Goal: Communication & Community: Answer question/provide support

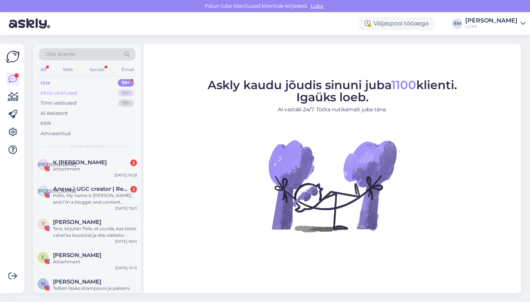
click at [92, 92] on div "Minu vestlused 99+" at bounding box center [87, 93] width 96 height 10
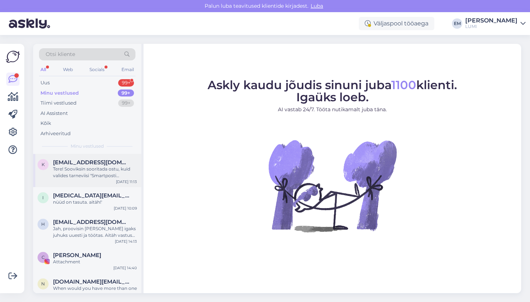
click at [89, 160] on span "[EMAIL_ADDRESS][DOMAIN_NAME]" at bounding box center [91, 162] width 77 height 7
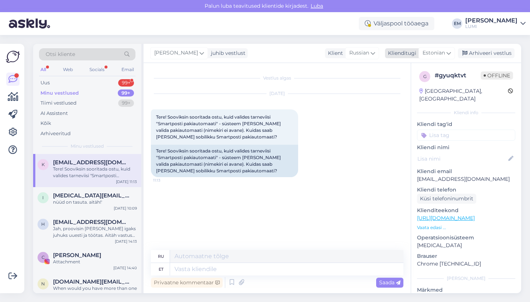
click at [439, 52] on span "Estonian" at bounding box center [433, 53] width 22 height 8
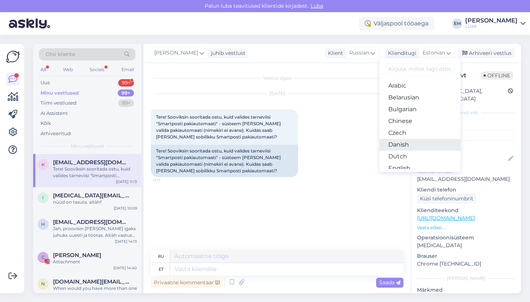
scroll to position [27, 0]
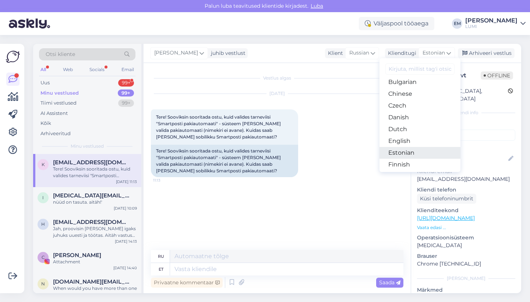
click at [413, 156] on link "Estonian" at bounding box center [419, 153] width 81 height 12
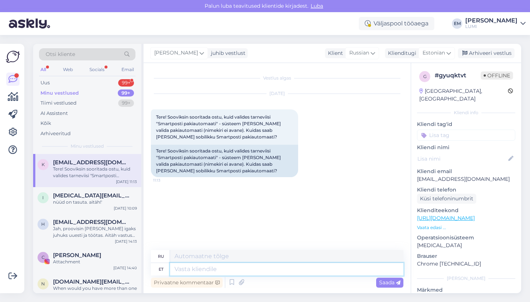
click at [226, 271] on textarea at bounding box center [286, 269] width 233 height 13
type textarea "Tere!"
type textarea "Привет!"
type textarea "Tere! Kas"
type textarea "Привет! Это"
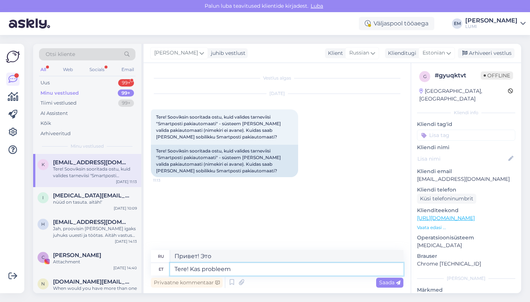
type textarea "Tere! Kas probleem s"
type textarea "Здравствуйте! Возникли проблемы?"
type textarea "Tere! Kas probleem sai l"
type textarea "Здравствуйте! Возникла проблема?"
type textarea "Tere! Kas probleem sai lahenduse?"
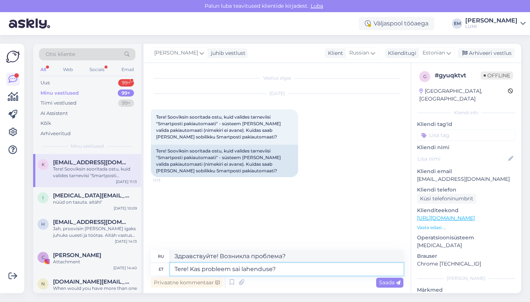
type textarea "Здравствуйте! Проблема решена?"
click at [254, 266] on textarea "Tere! Kas probleem sai lahenduse?" at bounding box center [286, 269] width 233 height 13
type textarea "Tere! Kas probleem sai lahendatud?"
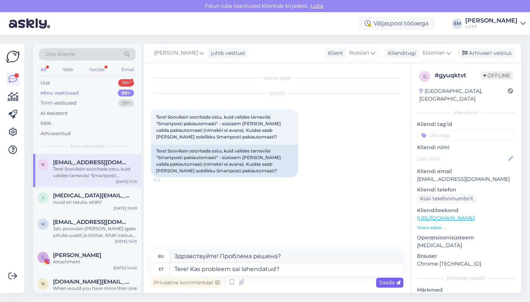
click at [385, 281] on span "Saada" at bounding box center [389, 282] width 21 height 7
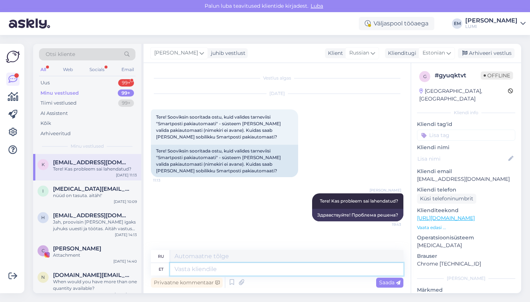
click at [199, 267] on textarea at bounding box center [286, 269] width 233 height 13
type textarea "Vahel on"
type textarea "Иногда"
type textarea "Vahel on"
type textarea "Иногда есть"
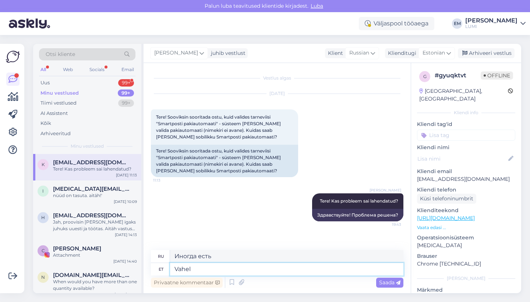
type textarea "Vahel"
type textarea "Иногда"
type textarea "Vahel,"
type textarea "Иногда,"
type textarea "Vahel, olenevalt te"
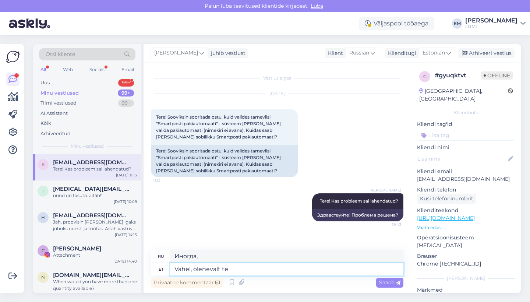
type textarea "Иногда, в зависимости от"
type textarea "Vahel, olenevalt telefonist, võ"
type textarea "Иногда, в зависимости от телефона,"
type textarea "Vahel, olenevalt telefonist, võib"
type textarea "Иногда, в зависимости от телефона, это может"
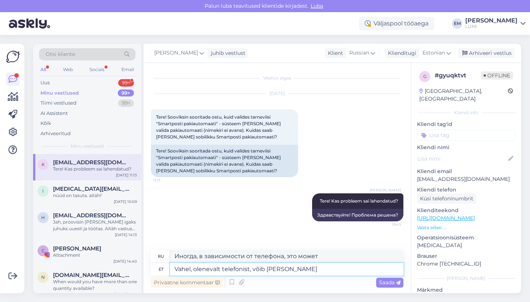
type textarea "Vahel, olenevalt telefonist, võib brauser"
type textarea "Иногда, в зависимости от телефона, браузер может"
type textarea "Vahel, olenevalt telefonist, võib brauser nuppe erinevalt"
type textarea "Иногда, в зависимости от телефона, браузер может отображать кнопки по-разному."
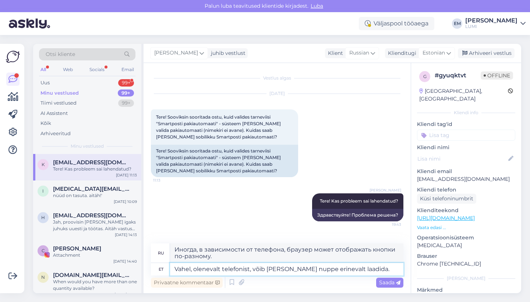
type textarea "Vahel, olenevalt telefonist, võib brauser nuppe erinevalt laadida. S"
type textarea "Иногда, в зависимости от телефона, браузер может загружать кнопки по-разному."
type textarea "Vahel, olenevalt telefonist, võib brauser nuppe erinevalt laadida ning mitt"
type textarea "Иногда, в зависимости от телефона, браузер может загружать кнопки по-разному и"
type textarea "Vahel, olenevalt telefonist, võib brauser nuppe erinevalt laadida ning mitte o"
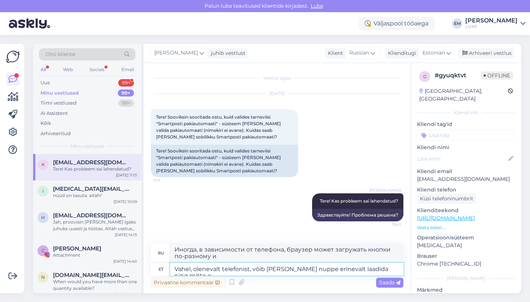
type textarea "Иногда, в зависимости от телефона, браузер может загружать кнопки по-разному и …"
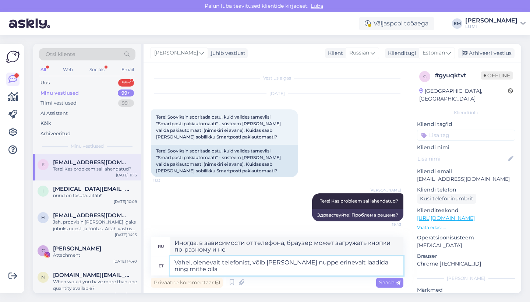
type textarea "Vahel, olenevalt telefonist, võib brauser nuppe erinevalt laadida ning mitte ol…"
type textarea "Иногда, в зависимости от телефона, браузер может загружать кнопки по-разному и …"
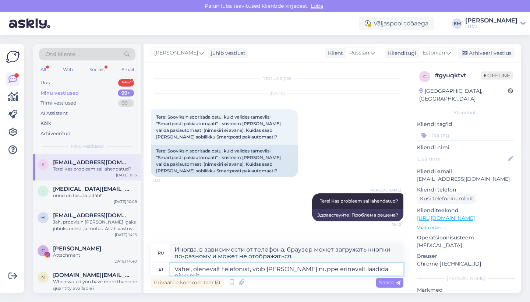
type textarea "Vahel, olenevalt telefonist, võib brauser nuppe erinevalt laadida ning mi"
type textarea "Иногда, в зависимости от телефона, браузер может загружать кнопки по-разному и …"
type textarea "Vahel, olenevalt telefonist, võib brauser nuppe erinevalt laadida n"
type textarea "Иногда, в зависимости от телефона, браузер может загружать кнопки по-разному и"
type textarea "Vahel, olenevalt telefonist, võib brauser nuppe erinevalt laadida"
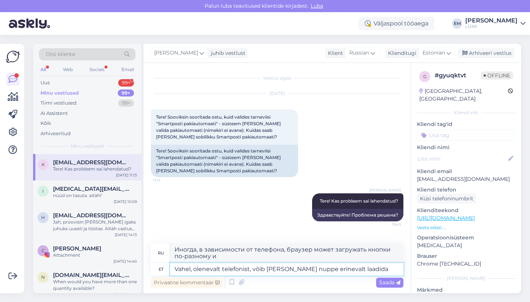
type textarea "Иногда, в зависимости от телефона, браузер может загружать кнопки по-разному."
type textarea "Vahel, olenevalt telefonist, võib brauser nuppe erinevalt laadida -"
type textarea "Иногда, в зависимости от телефона, браузер может загружать кнопки по-разному -"
type textarea "Vahel, olenevalt telefonist, võib brauser nuppe erinevalt laadida - üldjuhul ai"
type textarea "Иногда, в зависимости от телефона, браузер может загружать кнопки по-разному - …"
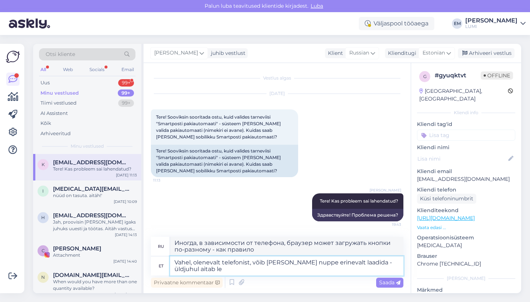
type textarea "Vahel, olenevalt telefonist, võib brauser nuppe erinevalt laadida - üldjuhul ai…"
type textarea "Иногда, в зависимости от телефона, браузер может загружать кнопки по-разному — …"
type textarea "Vahel, olenevalt telefonist, võib brauser nuppe erinevalt laadida - üldjuhul ai…"
type textarea "Иногда, в зависимости от телефона, браузер может загружать кнопки по-разному — …"
type textarea "Vahel, olenevalt telefonist, võib brauser nuppe erinevalt laadida - üldjuhul ai…"
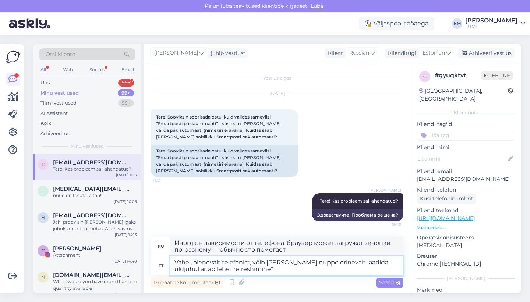
type textarea "Иногда, в зависимости от телефона, браузер может загружать кнопки по-разному — …"
type textarea "Vahel, olenevalt telefonist, võib [PERSON_NAME] nuppe erinevalt laadida - üldju…"
type textarea "Иногда, в зависимости от телефона, браузер может загружать кнопки по-разному — …"
click at [267, 269] on textarea "Vahel, olenevalt telefonist, võib [PERSON_NAME] nuppe erinevalt laadida - üldju…" at bounding box center [286, 265] width 233 height 19
click at [336, 263] on textarea "Vahel, olenevalt telefonist, võib [PERSON_NAME] nuppe erinevalt laadida - üldju…" at bounding box center [286, 265] width 233 height 19
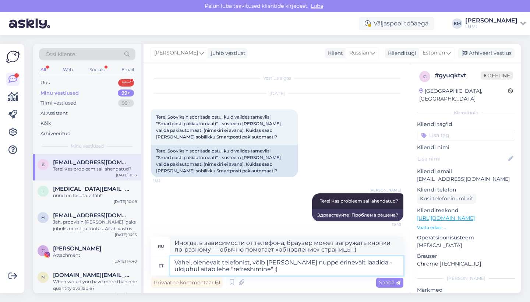
click at [279, 268] on textarea "Vahel, olenevalt telefonist, võib [PERSON_NAME] nuppe erinevalt laadida - üldju…" at bounding box center [286, 265] width 233 height 19
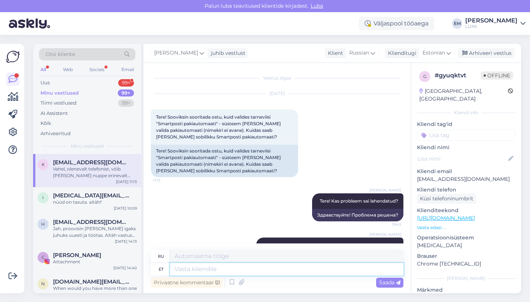
scroll to position [50, 0]
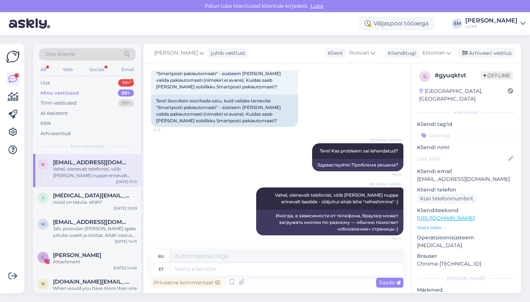
click at [86, 94] on div "Minu vestlused 99+" at bounding box center [87, 93] width 96 height 10
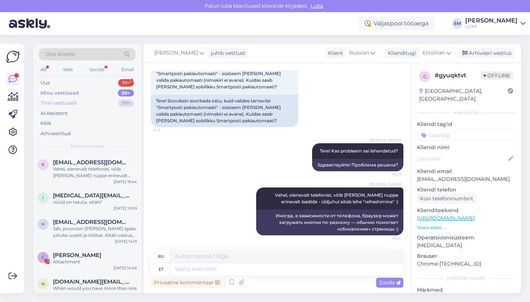
click at [83, 103] on div "Tiimi vestlused 99+" at bounding box center [87, 103] width 96 height 10
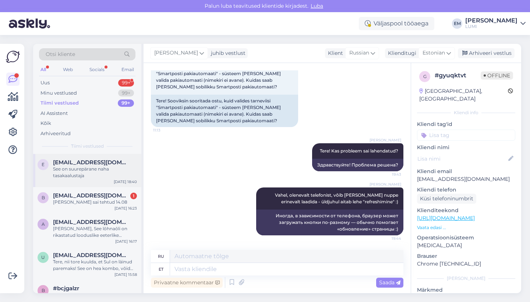
click at [90, 163] on span "[EMAIL_ADDRESS][DOMAIN_NAME]" at bounding box center [91, 162] width 77 height 7
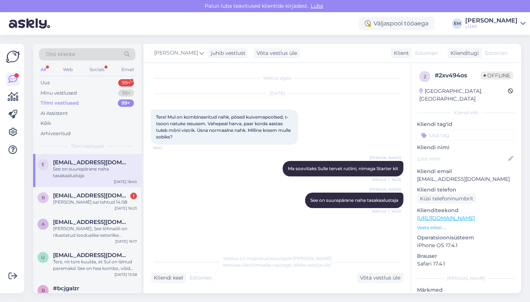
scroll to position [0, 0]
click at [107, 201] on div "[PERSON_NAME] sai tehtud 14.08" at bounding box center [95, 202] width 84 height 7
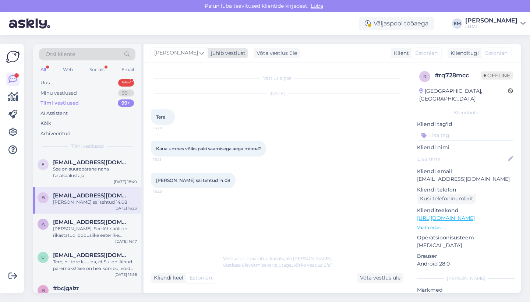
click at [163, 54] on span "Raina" at bounding box center [176, 53] width 44 height 8
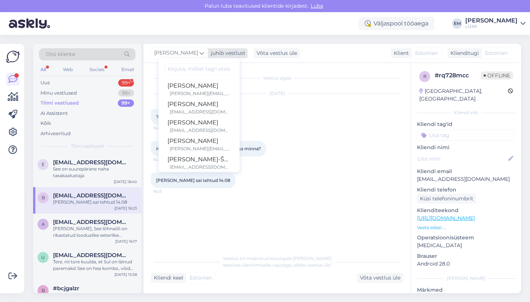
click at [163, 54] on span "Raina" at bounding box center [176, 53] width 44 height 8
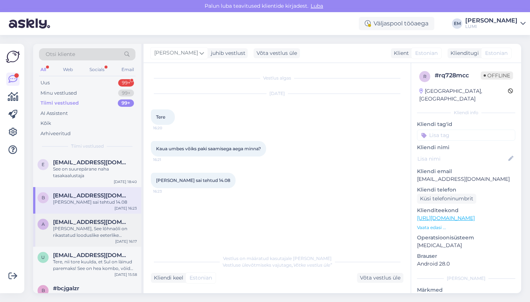
click at [105, 238] on div "a anneli.joonas@vendisys.com Tere Anneli, See lõhnaõli on rikastatud looduslike…" at bounding box center [87, 229] width 108 height 33
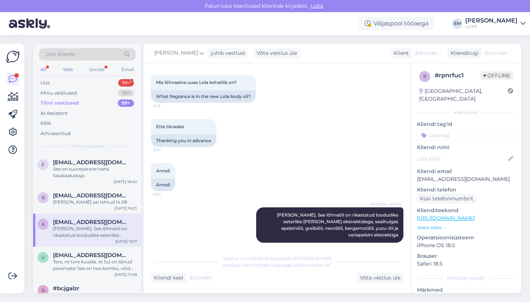
scroll to position [28, 0]
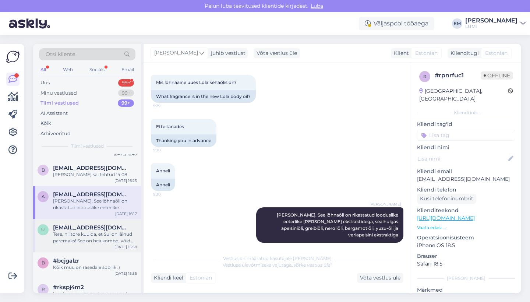
click at [105, 238] on div "Tere, nii tore kuulda, et Sul on läinud paremaks! See on hea kombo, võid veel l…" at bounding box center [95, 237] width 84 height 13
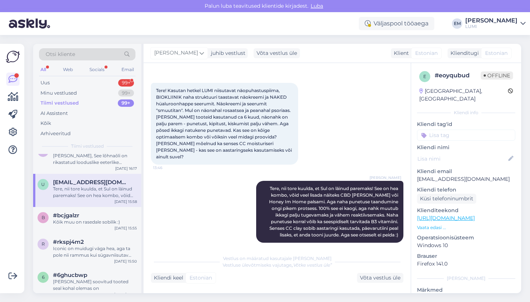
scroll to position [91, 0]
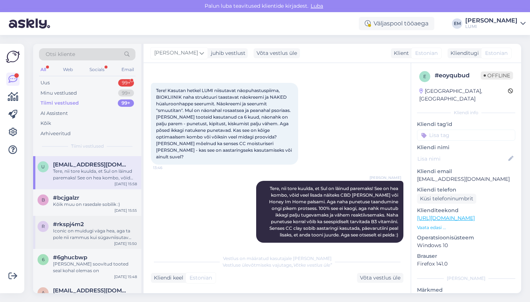
click at [105, 238] on div "Iconic on muidugi väga hea, aga ta pole nii rammus kui sügavniisutav kreem, mis…" at bounding box center [95, 233] width 84 height 13
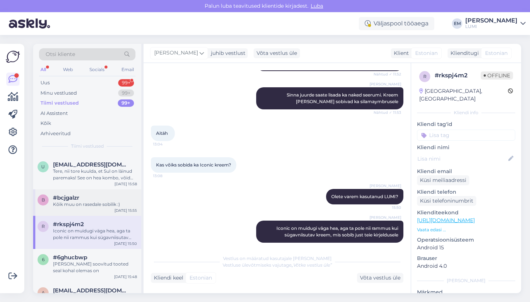
scroll to position [162, 0]
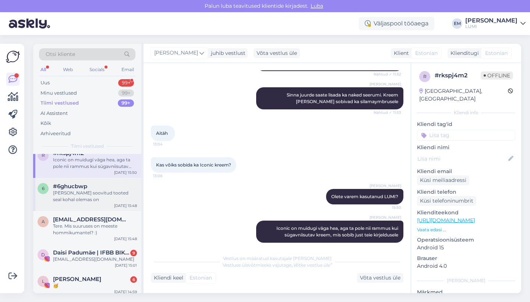
click at [108, 197] on div "[PERSON_NAME] soovitud tooted seal kohal olemas on" at bounding box center [95, 196] width 84 height 13
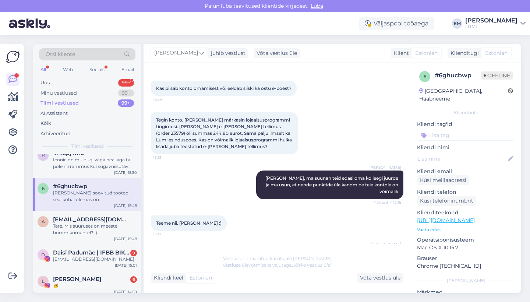
scroll to position [1880, 0]
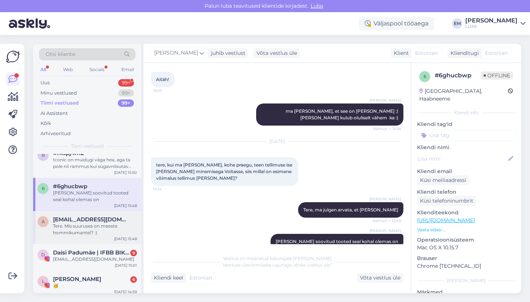
click at [108, 223] on div "Tere. Mis suuruses on meeste hommikumantel? :)" at bounding box center [95, 229] width 84 height 13
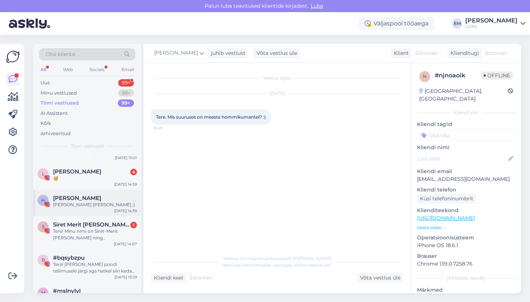
scroll to position [279, 0]
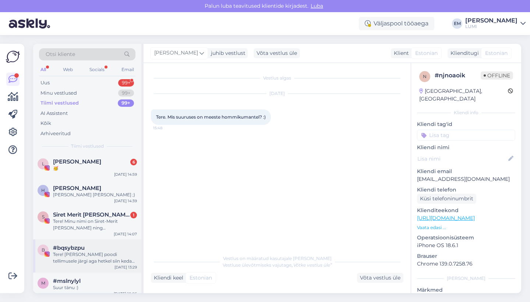
click at [105, 244] on div "#bqsybzpu" at bounding box center [95, 247] width 84 height 7
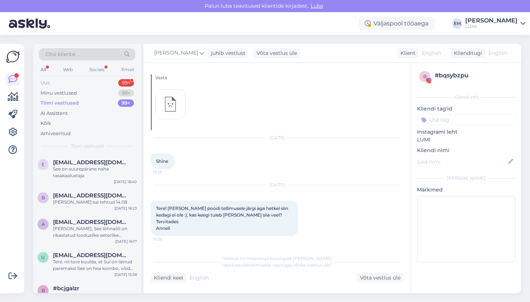
scroll to position [0, 0]
click at [94, 81] on div "Uus 99+" at bounding box center [87, 83] width 96 height 10
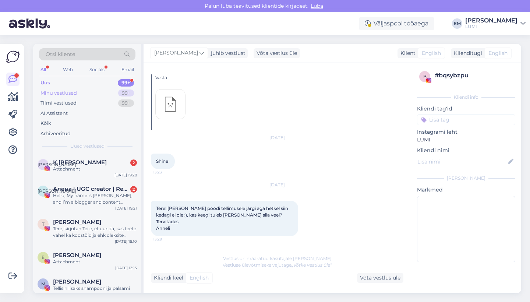
click at [90, 92] on div "Minu vestlused 99+" at bounding box center [87, 93] width 96 height 10
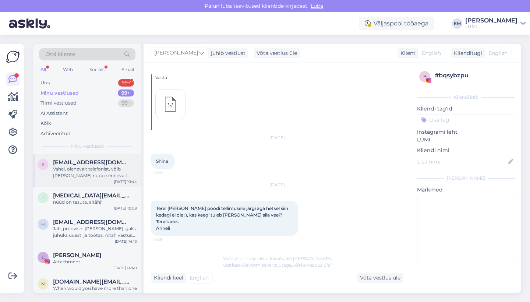
click at [89, 159] on span "[EMAIL_ADDRESS][DOMAIN_NAME]" at bounding box center [91, 162] width 77 height 7
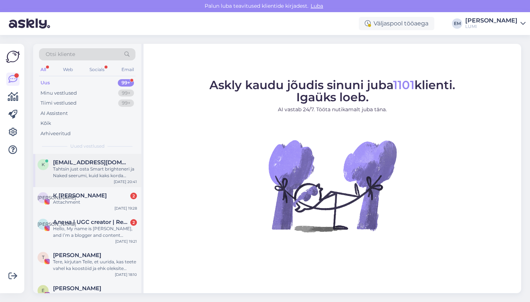
click at [84, 156] on div "k [EMAIL_ADDRESS][DOMAIN_NAME] Tahtsin just osta Smart brighteneri ja Naked see…" at bounding box center [87, 170] width 108 height 33
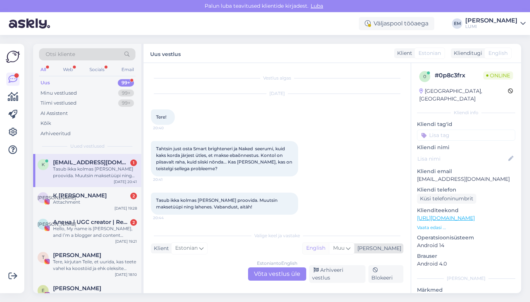
click at [329, 250] on div "English" at bounding box center [315, 248] width 26 height 11
click at [344, 251] on span "Muu" at bounding box center [338, 247] width 11 height 7
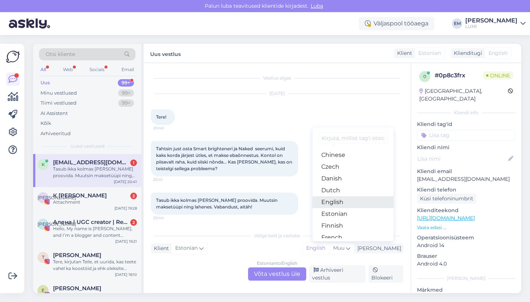
scroll to position [35, 0]
click at [359, 217] on link "Estonian" at bounding box center [352, 214] width 81 height 12
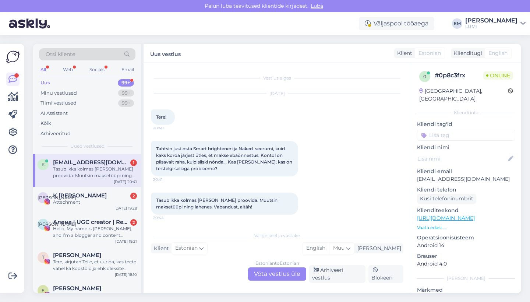
click at [285, 271] on div "Estonian to Estonian Võta vestlus üle" at bounding box center [277, 273] width 58 height 13
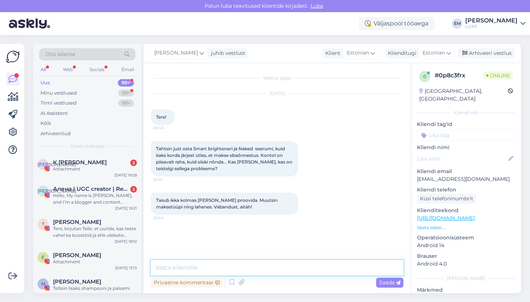
click at [256, 272] on textarea at bounding box center [277, 267] width 252 height 15
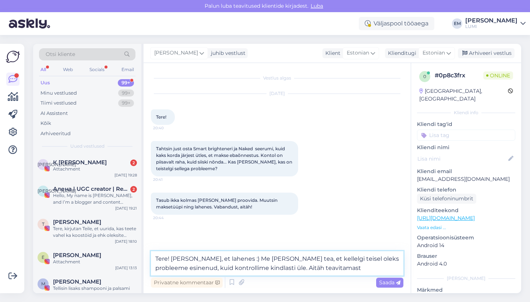
type textarea "Tere! [PERSON_NAME], et lahenes :) Me [PERSON_NAME] tea, et kellelgi teisel ole…"
click at [339, 264] on textarea "Tere! [PERSON_NAME], et lahenes :) Me [PERSON_NAME] tea, et kellelgi teisel ole…" at bounding box center [277, 263] width 252 height 24
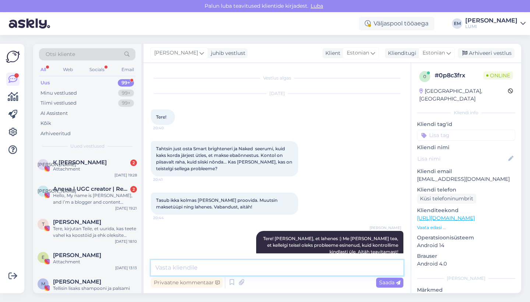
scroll to position [14, 0]
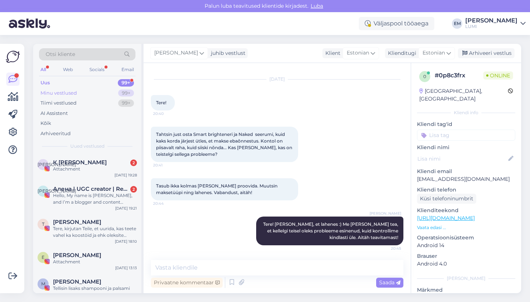
click at [91, 90] on div "Minu vestlused 99+" at bounding box center [87, 93] width 96 height 10
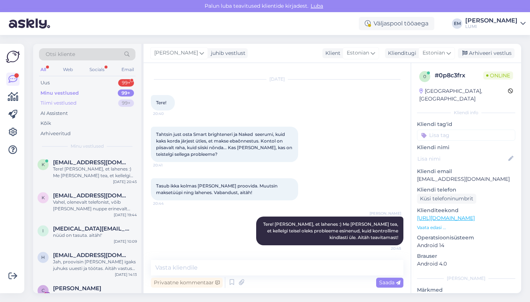
click at [92, 105] on div "Tiimi vestlused 99+" at bounding box center [87, 103] width 96 height 10
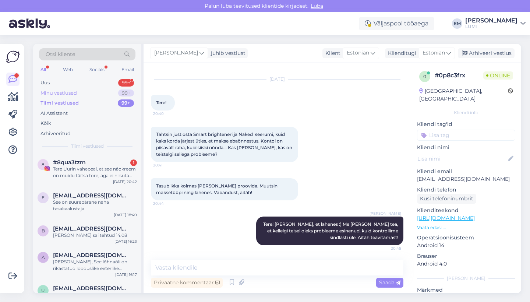
click at [85, 92] on div "Minu vestlused 99+" at bounding box center [87, 93] width 96 height 10
